Goal: Find specific page/section: Find specific page/section

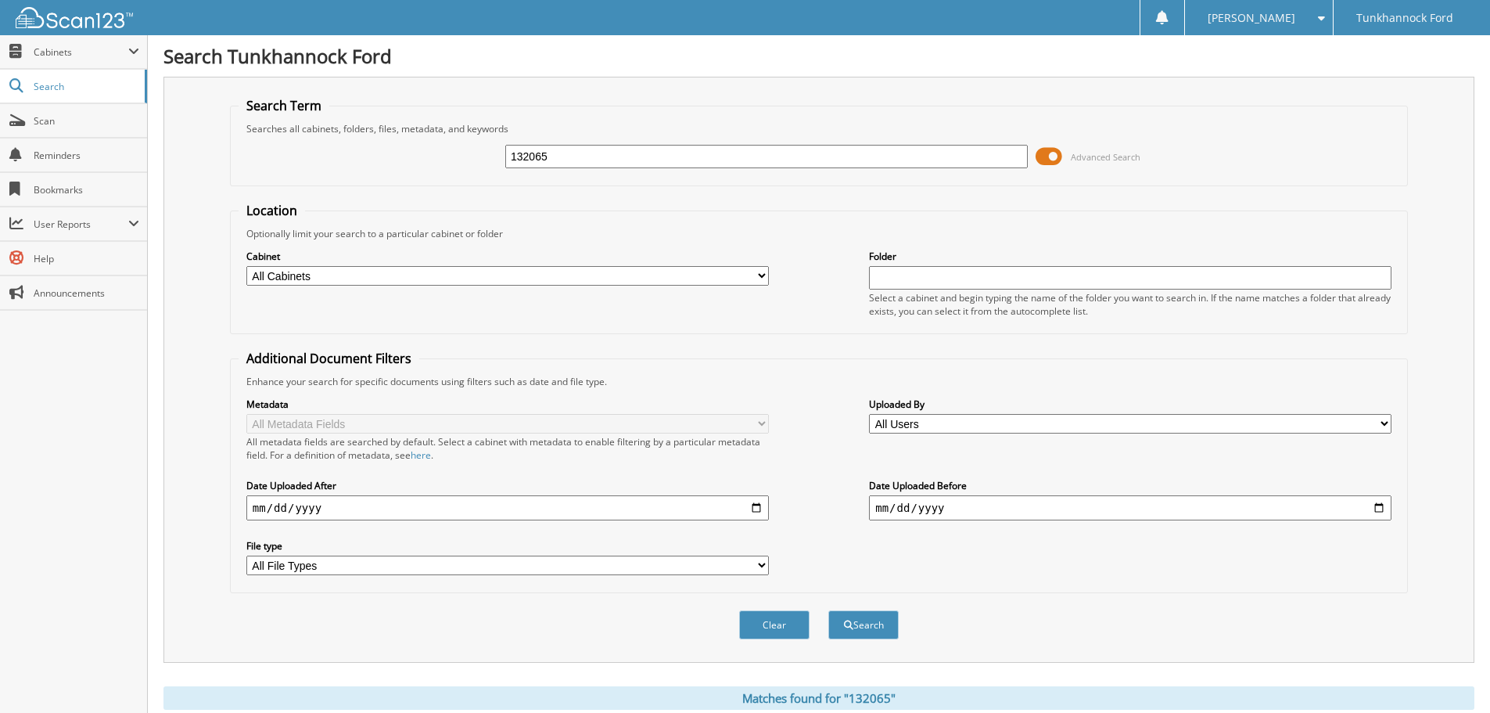
click at [886, 168] on div "132065" at bounding box center [766, 156] width 523 height 27
click at [681, 153] on input "132065" at bounding box center [766, 156] width 523 height 23
type input "134685"
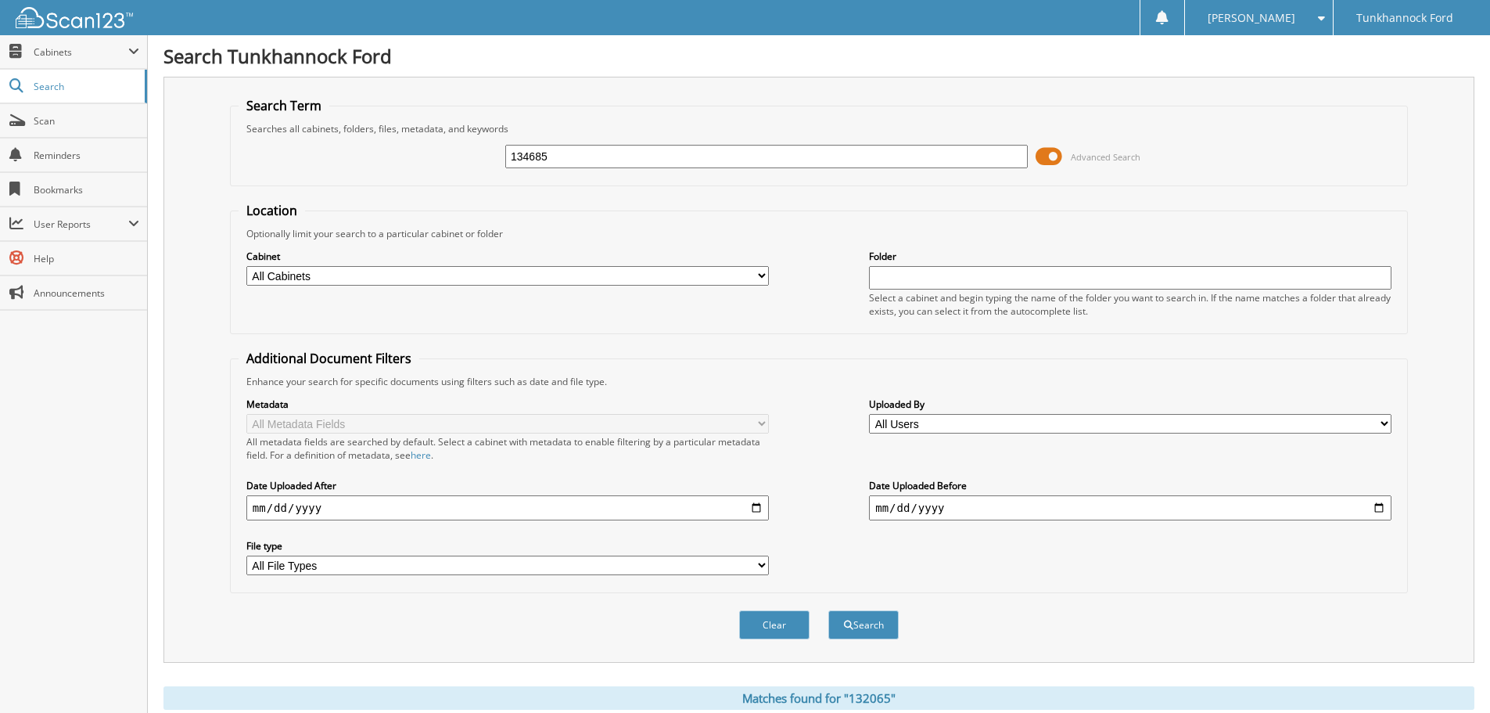
click at [829, 610] on button "Search" at bounding box center [864, 624] width 70 height 29
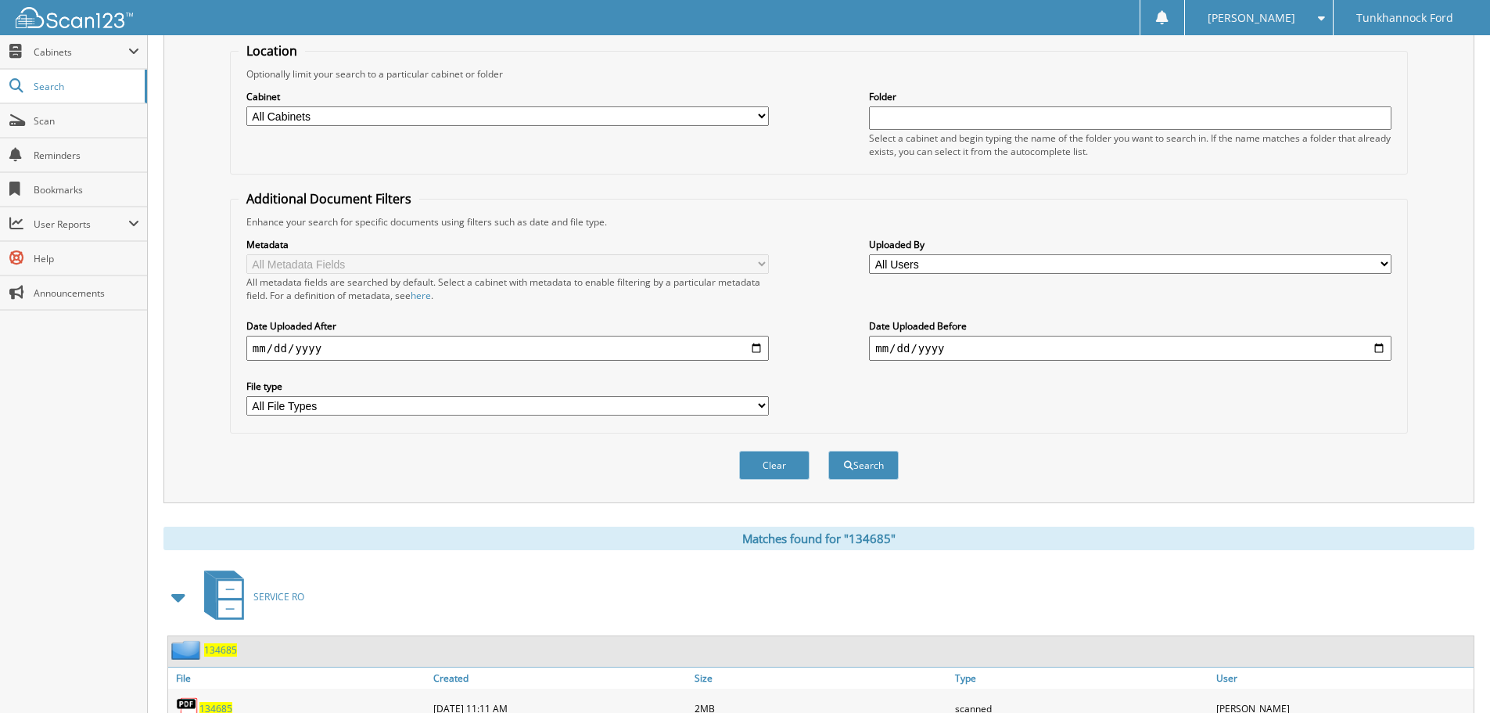
scroll to position [313, 0]
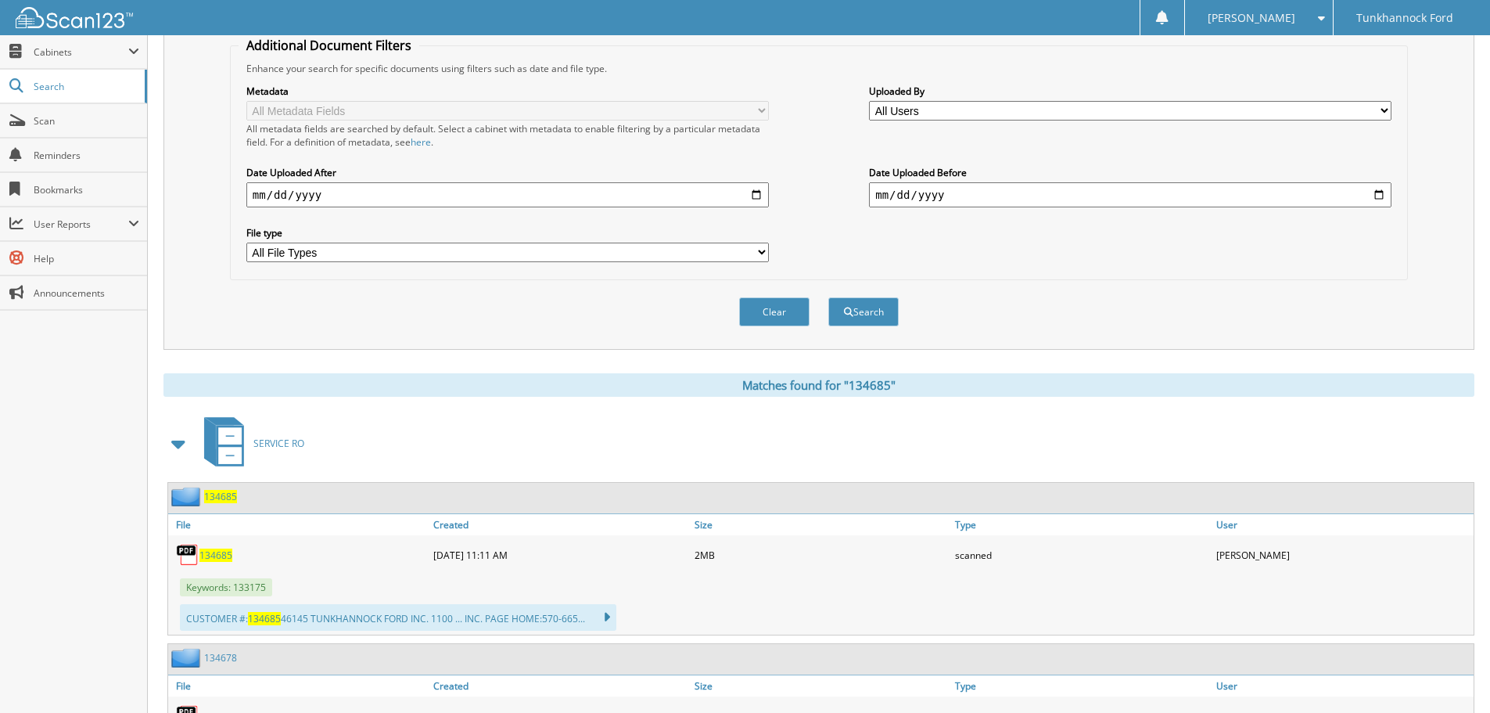
click at [225, 559] on span "134685" at bounding box center [215, 554] width 33 height 13
